Goal: Task Accomplishment & Management: Manage account settings

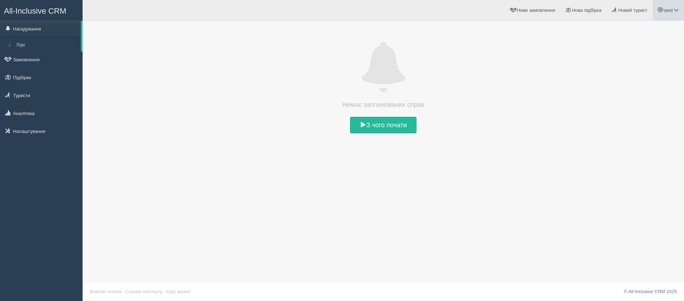
click at [674, 10] on span at bounding box center [676, 10] width 5 height 5
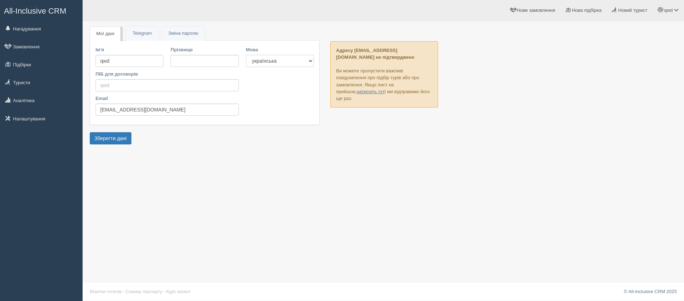
select select "en"
click at [246, 55] on select "українська english" at bounding box center [280, 61] width 68 height 12
click at [120, 136] on button "Зберегти дані" at bounding box center [111, 138] width 42 height 12
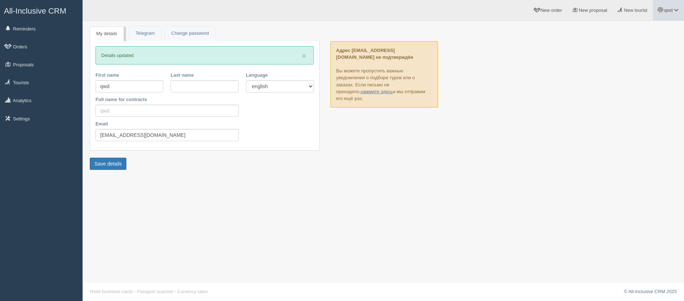
click at [672, 9] on span "qwd" at bounding box center [668, 10] width 9 height 5
click at [630, 12] on span "New tourist" at bounding box center [635, 10] width 23 height 5
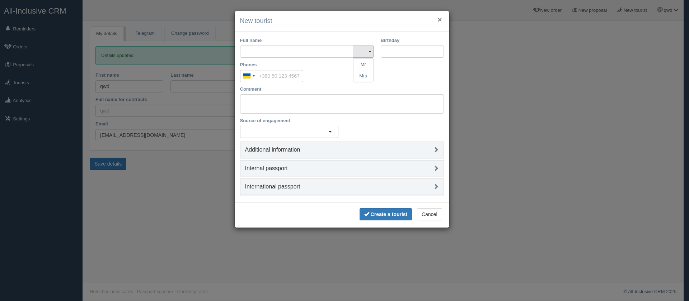
click at [440, 23] on button "×" at bounding box center [440, 20] width 4 height 8
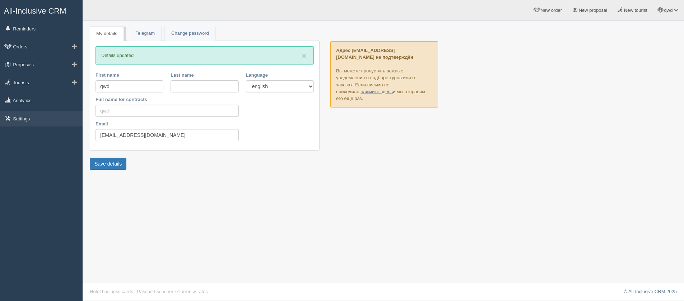
click at [13, 121] on span at bounding box center [12, 118] width 1 height 5
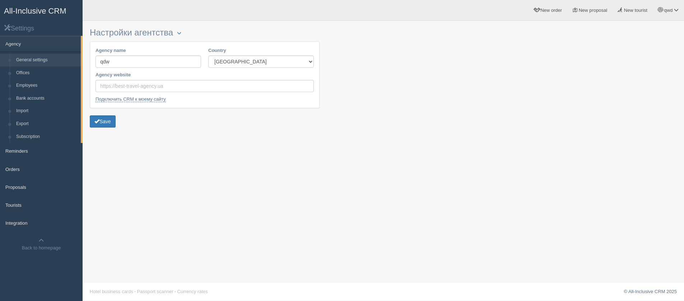
scroll to position [1, 0]
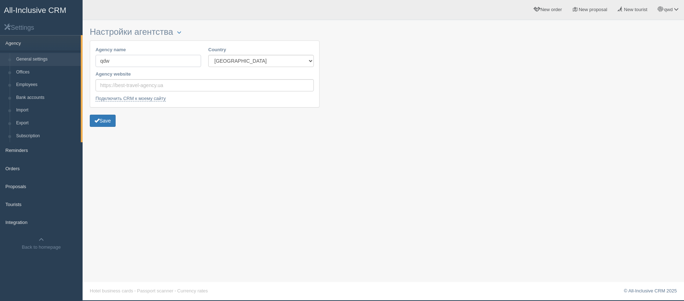
click at [147, 65] on input "qdw" at bounding box center [148, 61] width 106 height 12
drag, startPoint x: 255, startPoint y: 61, endPoint x: 188, endPoint y: 140, distance: 103.4
click at [187, 150] on div "Настройки агентства Блокировка Agency name qdw Country Czech Republic Estonia K…" at bounding box center [383, 149] width 601 height 301
click at [146, 85] on input "Agency website" at bounding box center [204, 85] width 218 height 12
click at [142, 99] on link "Подключить CRM к моему сайту" at bounding box center [130, 99] width 70 height 6
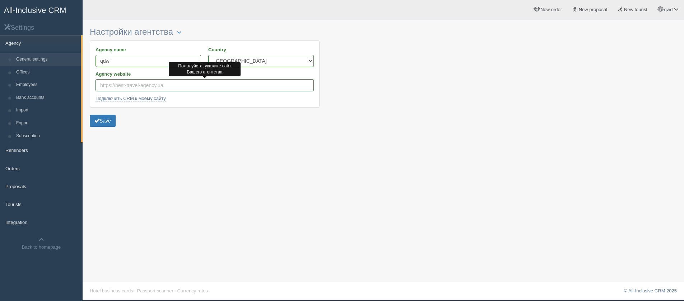
click at [138, 89] on input "Agency website" at bounding box center [204, 85] width 218 height 12
click at [28, 166] on link "Orders" at bounding box center [41, 169] width 83 height 16
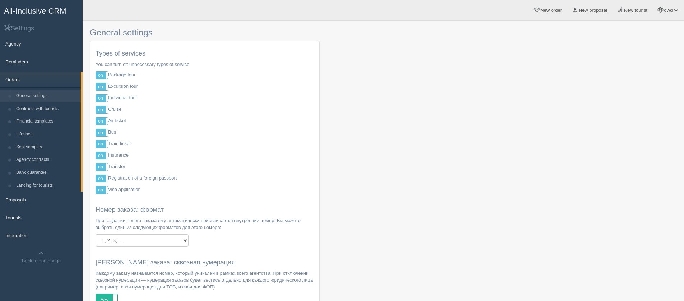
click at [9, 10] on span "All-Inclusive CRM" at bounding box center [35, 10] width 62 height 9
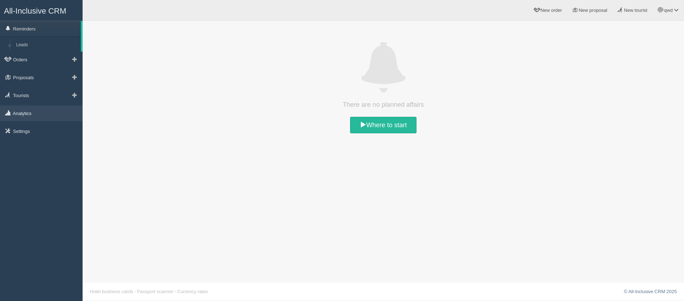
click at [37, 111] on link "Analytics" at bounding box center [41, 114] width 83 height 16
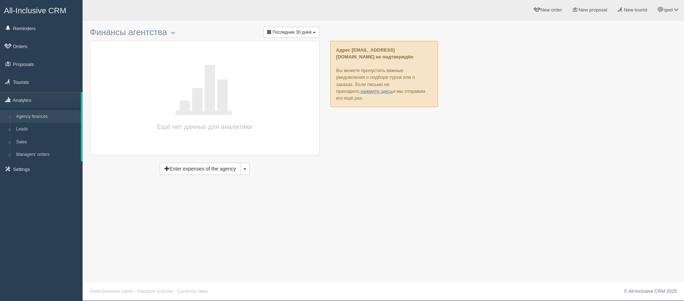
scroll to position [1, 0]
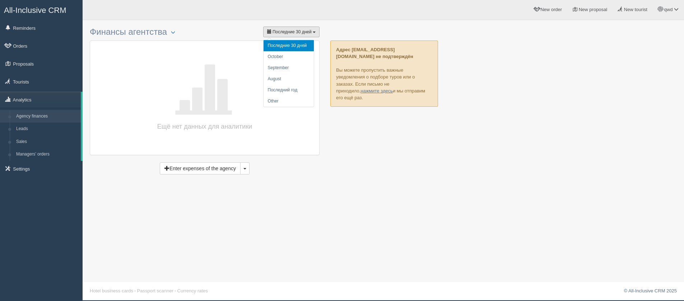
click at [302, 29] on button "Последние 30 дней" at bounding box center [291, 32] width 56 height 11
click at [301, 59] on li "October" at bounding box center [288, 56] width 50 height 11
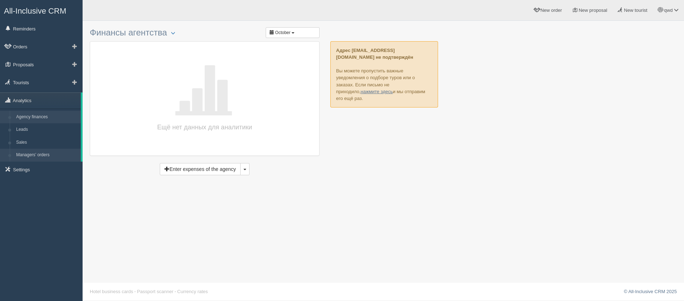
click at [31, 158] on link "Managers’ orders" at bounding box center [47, 155] width 68 height 13
click at [298, 51] on span "Платежи за период" at bounding box center [293, 51] width 42 height 6
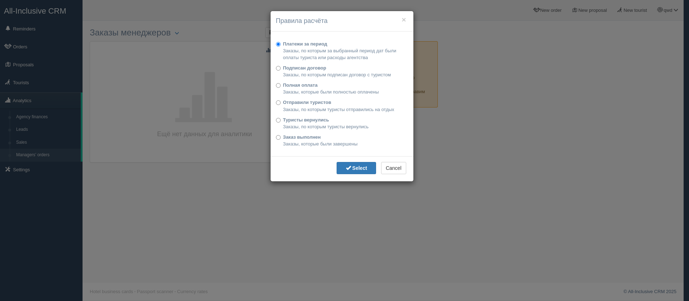
drag, startPoint x: 285, startPoint y: 68, endPoint x: 342, endPoint y: 127, distance: 82.2
click at [285, 68] on b "Подписан договор" at bounding box center [304, 67] width 43 height 5
click at [295, 66] on b "Подписан договор" at bounding box center [304, 67] width 43 height 5
click at [281, 66] on input "Подписан договор Заказы, по которым подписан договор с туристом" at bounding box center [278, 68] width 5 height 5
radio input "true"
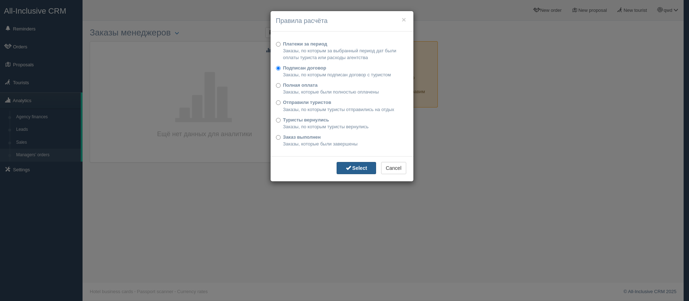
click at [356, 169] on b "Select" at bounding box center [359, 168] width 15 height 6
